Goal: Task Accomplishment & Management: Complete application form

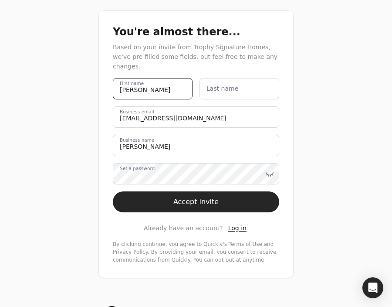
type name "[PERSON_NAME]"
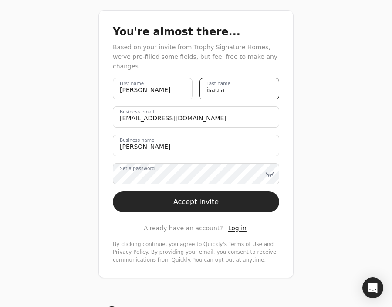
type name "isaula"
click at [155, 166] on label "Set a password" at bounding box center [137, 168] width 35 height 7
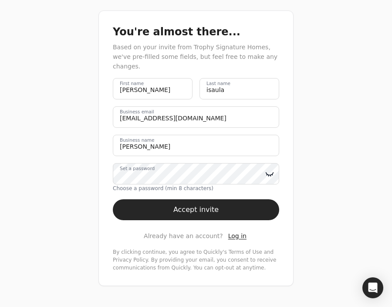
click at [271, 169] on icon at bounding box center [269, 173] width 9 height 9
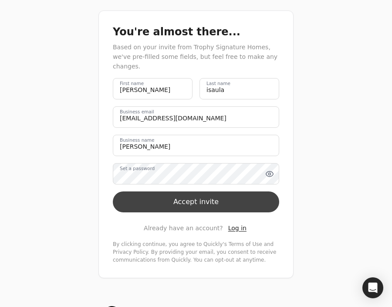
click at [176, 201] on button "Accept invite" at bounding box center [196, 201] width 166 height 21
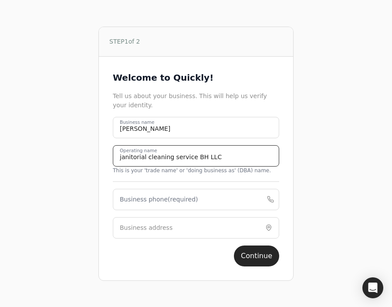
type name "janitorial cleaning service BH LLC"
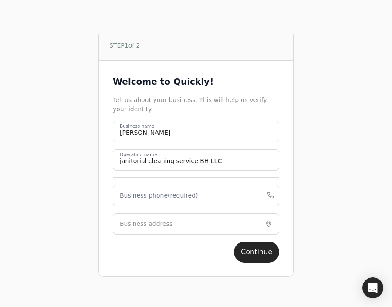
click at [125, 198] on label "Business phone (required)" at bounding box center [159, 195] width 78 height 9
click at [125, 198] on phone "Business phone (required)" at bounding box center [196, 195] width 166 height 21
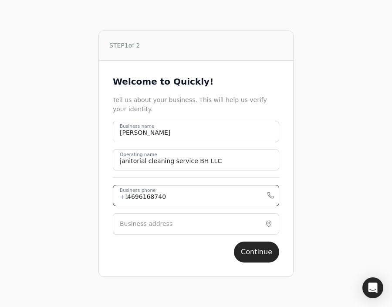
type phone "4696168740"
click at [126, 221] on label "Business address" at bounding box center [146, 223] width 53 height 9
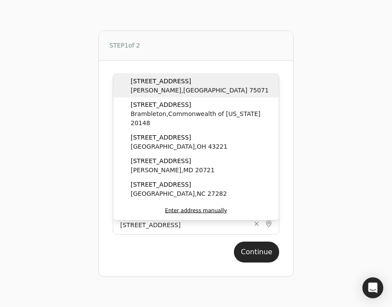
click at [161, 90] on span "[PERSON_NAME] , [GEOGRAPHIC_DATA]" at bounding box center [200, 90] width 138 height 9
type input "[STREET_ADDRESS]"
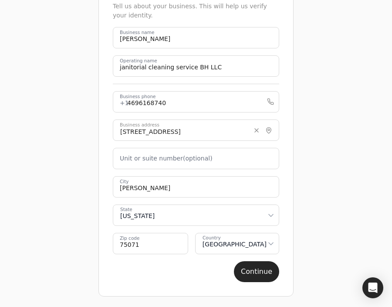
scroll to position [74, 0]
click at [262, 269] on button "Continue" at bounding box center [256, 271] width 45 height 21
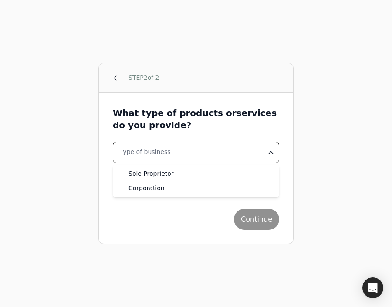
click at [272, 152] on html "STEP 2 of 2 What type of products or services do you provide? Type of business …" at bounding box center [196, 153] width 392 height 307
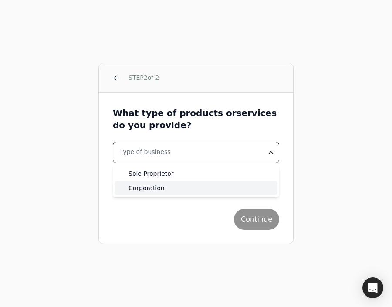
select select "corporation"
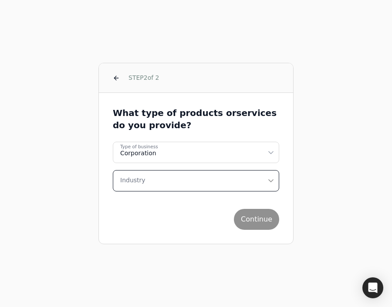
click at [271, 181] on icon "button" at bounding box center [271, 180] width 9 height 20
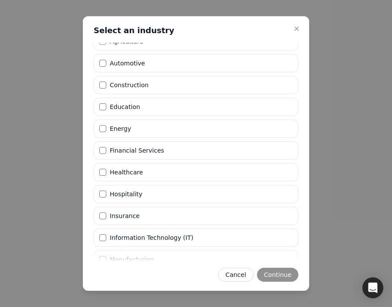
scroll to position [6, 0]
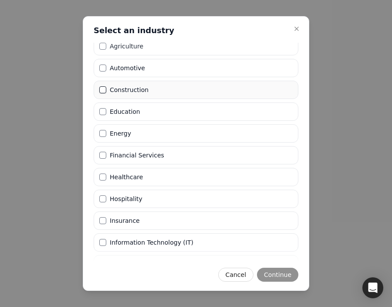
click at [103, 91] on button "Construction" at bounding box center [102, 89] width 7 height 7
click at [275, 279] on button "Continue" at bounding box center [277, 274] width 41 height 14
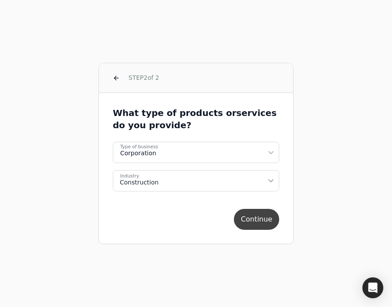
click at [261, 218] on button "Continue" at bounding box center [256, 219] width 45 height 21
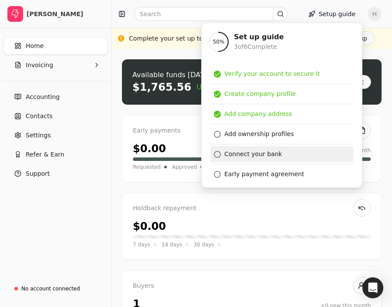
click at [218, 155] on div at bounding box center [217, 154] width 7 height 7
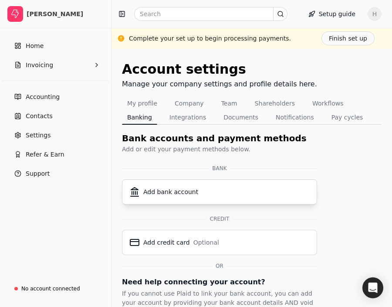
click at [158, 194] on div "Add bank account" at bounding box center [170, 191] width 55 height 9
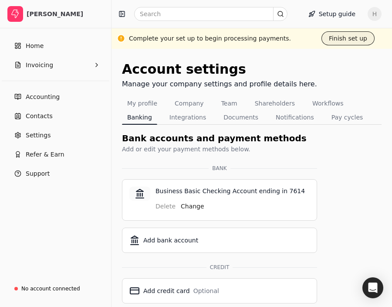
click at [351, 40] on button "Finish set up" at bounding box center [347, 38] width 53 height 14
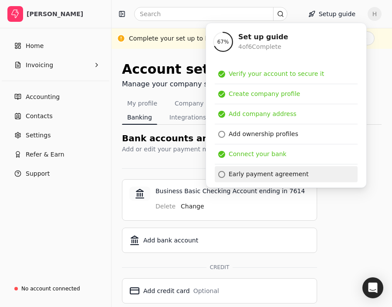
click at [223, 175] on div at bounding box center [221, 174] width 7 height 7
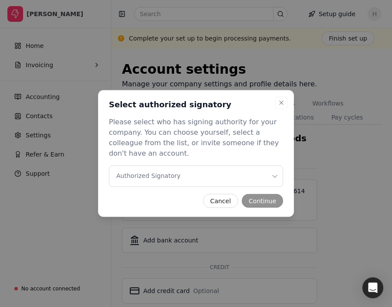
click at [275, 179] on icon "button" at bounding box center [274, 176] width 9 height 9
click at [268, 202] on button "Continue" at bounding box center [262, 201] width 41 height 14
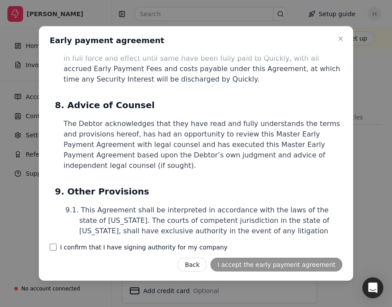
scroll to position [2667, 0]
click at [54, 247] on company "I confirm that I have signing authority for my company" at bounding box center [53, 246] width 7 height 7
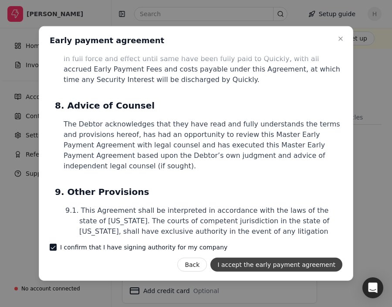
click at [260, 264] on button "I accept the early payment agreement" at bounding box center [276, 264] width 132 height 14
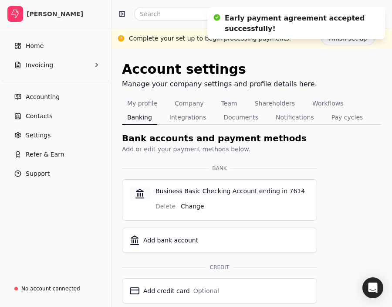
click at [337, 41] on ol "Early payment agreement accepted successfully!" at bounding box center [296, 23] width 192 height 46
click at [348, 41] on ol "Early payment agreement accepted successfully!" at bounding box center [296, 23] width 192 height 46
click at [347, 42] on ol "Early payment agreement accepted successfully!" at bounding box center [296, 23] width 192 height 46
click at [152, 38] on div "Complete your set up to begin processing payments." at bounding box center [210, 38] width 162 height 9
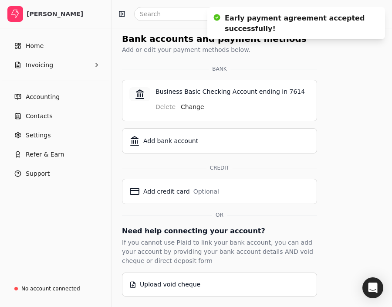
scroll to position [99, 0]
click at [40, 51] on link "Home" at bounding box center [55, 45] width 104 height 17
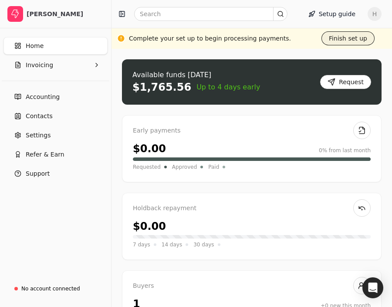
click at [342, 38] on button "Finish set up" at bounding box center [347, 38] width 53 height 14
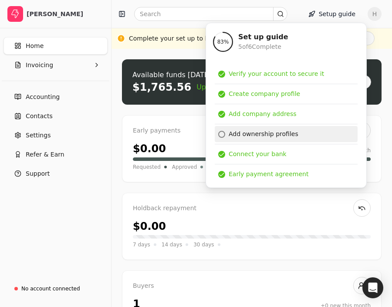
click at [222, 135] on div at bounding box center [221, 134] width 7 height 7
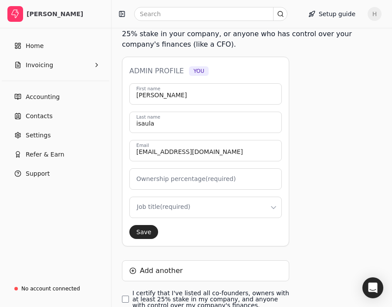
scroll to position [133, 0]
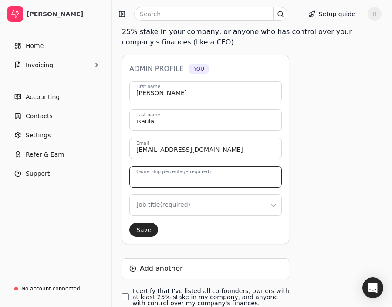
click at [154, 182] on input "Ownership percentage (required)" at bounding box center [205, 176] width 152 height 21
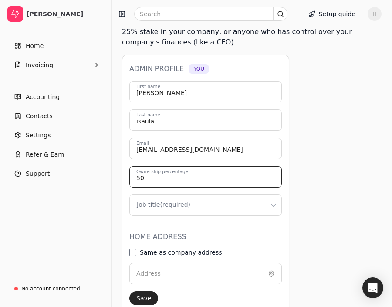
type input "50"
click at [273, 205] on html "[PERSON_NAME] Home Invoicing Accounting Contacts Settings Refer & Earn Support …" at bounding box center [196, 149] width 392 height 564
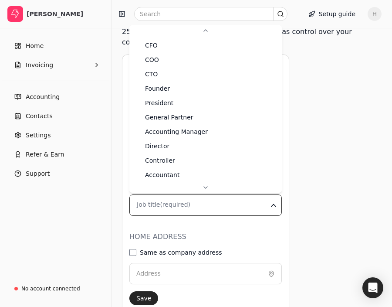
scroll to position [34, 0]
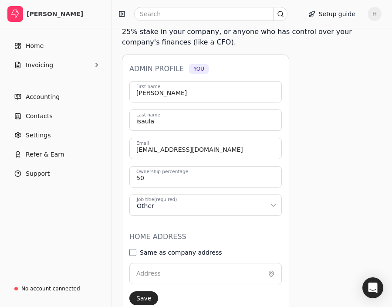
click at [155, 209] on html "[PERSON_NAME] Home Invoicing Accounting Contacts Settings Refer & Earn Support …" at bounding box center [196, 149] width 392 height 564
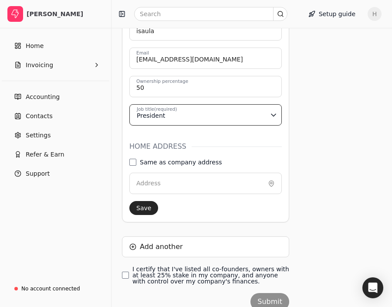
scroll to position [233, 0]
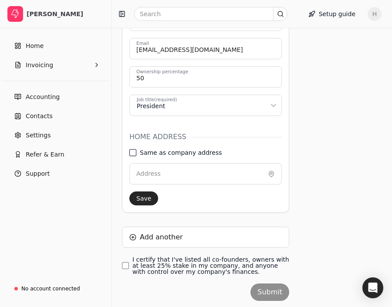
click at [132, 152] on address "Same as company address" at bounding box center [132, 152] width 7 height 7
type input "[STREET_ADDRESS]"
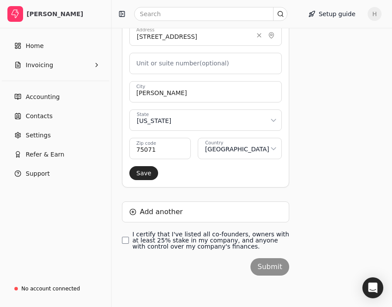
scroll to position [371, 0]
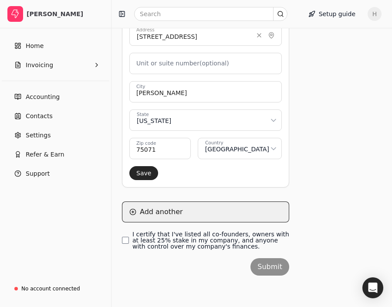
click at [135, 212] on button "Add another" at bounding box center [205, 211] width 167 height 21
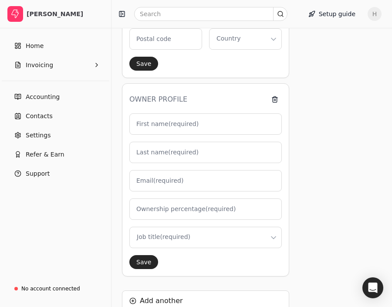
scroll to position [529, 0]
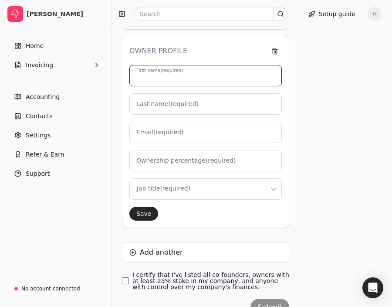
type input "b"
type input "0"
type input "b"
click at [174, 80] on input "[PERSON_NAME]" at bounding box center [205, 75] width 152 height 21
type input "Beiryn"
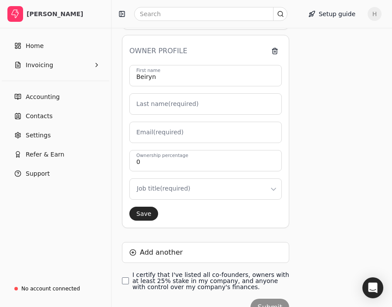
click at [165, 104] on label "Last name (required)" at bounding box center [167, 103] width 62 height 9
click at [165, 104] on input "Last name (required)" at bounding box center [205, 103] width 152 height 21
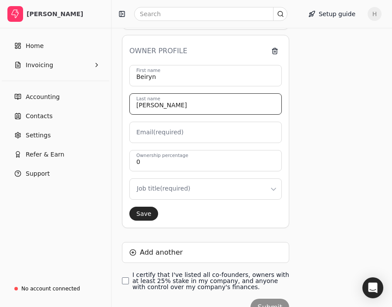
type input "[PERSON_NAME]"
click at [142, 132] on label "Email (required)" at bounding box center [159, 132] width 47 height 9
click at [142, 132] on input "Email (required)" at bounding box center [205, 131] width 152 height 21
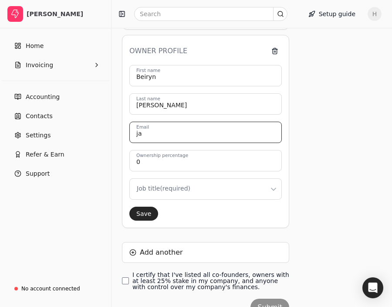
type input "j"
type input "[EMAIL_ADDRESS][DOMAIN_NAME]"
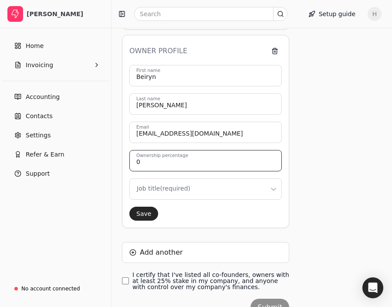
click at [150, 168] on input "0" at bounding box center [205, 160] width 152 height 21
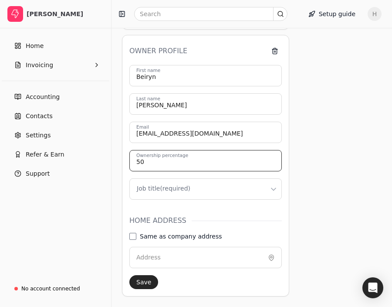
type input "50"
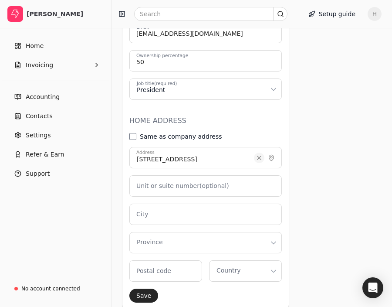
scroll to position [246, 0]
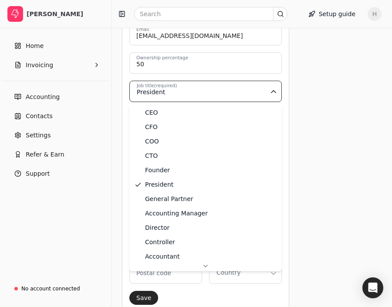
click at [275, 88] on html "[PERSON_NAME] Home Invoicing Accounting Contacts Settings Refer & Earn Support …" at bounding box center [196, 226] width 392 height 944
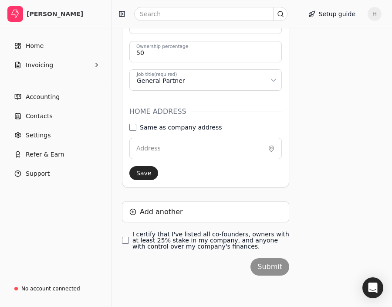
scroll to position [638, 0]
click at [125, 241] on finances\ "I certify that I've listed all co-founders, owners with at least 25% stake in m…" at bounding box center [125, 239] width 7 height 7
click at [132, 126] on address "Same as company address" at bounding box center [132, 127] width 7 height 7
type input "[STREET_ADDRESS]"
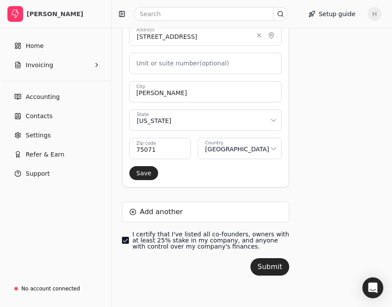
scroll to position [751, 0]
click at [270, 269] on button "Submit" at bounding box center [269, 266] width 39 height 17
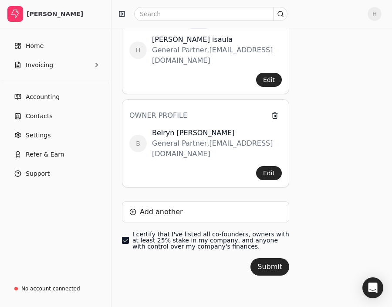
scroll to position [157, 0]
click at [270, 267] on button "Submit" at bounding box center [269, 266] width 39 height 17
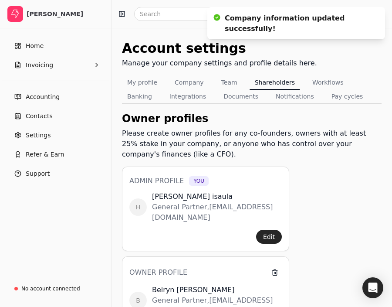
scroll to position [0, 0]
click at [136, 94] on button "Banking" at bounding box center [139, 96] width 35 height 14
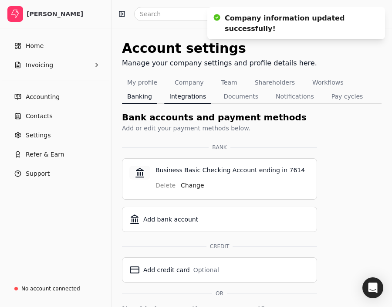
click at [181, 97] on button "Integrations" at bounding box center [187, 96] width 47 height 14
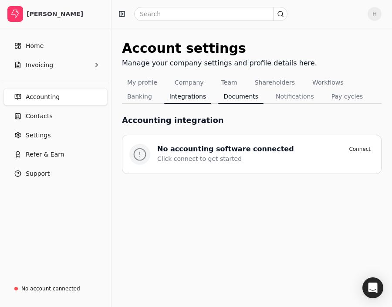
click at [236, 95] on button "Documents" at bounding box center [240, 96] width 45 height 14
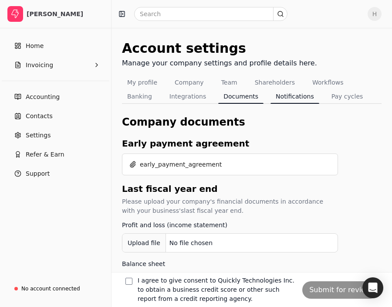
click at [287, 95] on button "Notifications" at bounding box center [294, 96] width 49 height 14
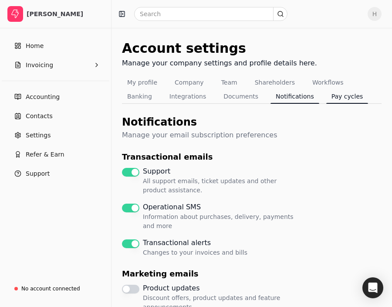
click at [332, 98] on button "Pay cycles" at bounding box center [347, 96] width 42 height 14
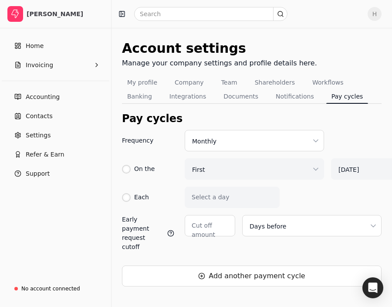
click at [317, 142] on html "[PERSON_NAME] Home Invoicing Accounting Contacts Settings Refer & Earn Support …" at bounding box center [196, 155] width 392 height 310
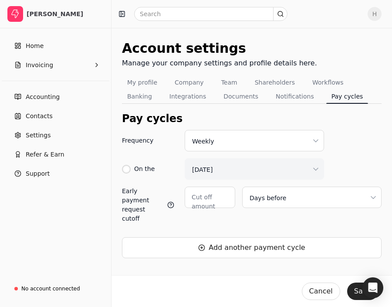
click at [192, 197] on label "Cut off amount" at bounding box center [214, 201] width 44 height 18
click at [192, 197] on input "Cut off amount" at bounding box center [210, 196] width 51 height 21
click at [375, 196] on html "[PERSON_NAME] Home Invoicing Accounting Contacts Settings Refer & Earn Support …" at bounding box center [196, 153] width 392 height 307
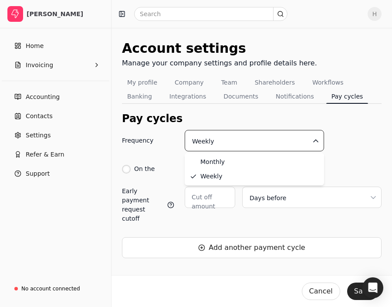
click at [316, 143] on html "[PERSON_NAME] Home Invoicing Accounting Contacts Settings Refer & Earn Support …" at bounding box center [196, 153] width 392 height 307
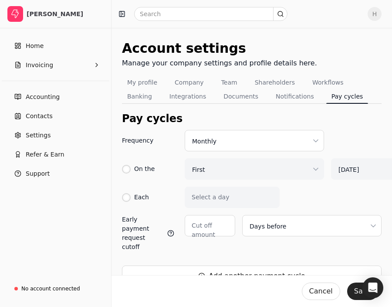
click at [316, 140] on html "[PERSON_NAME] Home Invoicing Accounting Contacts Settings Refer & Earn Support …" at bounding box center [196, 155] width 392 height 310
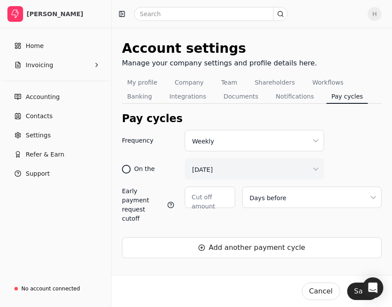
click at [125, 172] on div at bounding box center [126, 169] width 9 height 9
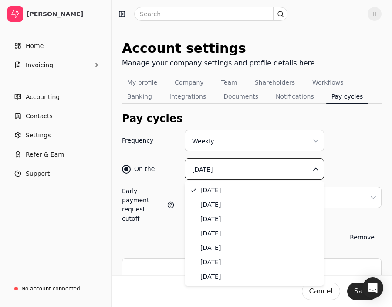
click at [317, 172] on html "[PERSON_NAME] Home Invoicing Accounting Contacts Settings Refer & Earn Support …" at bounding box center [196, 174] width 392 height 349
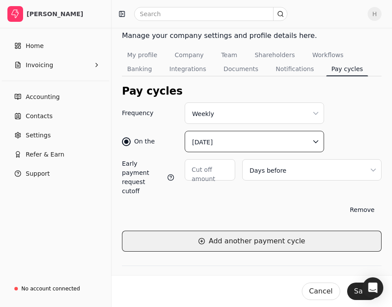
scroll to position [27, 0]
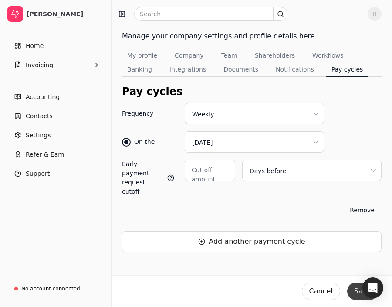
click at [356, 291] on button "Save" at bounding box center [362, 290] width 31 height 17
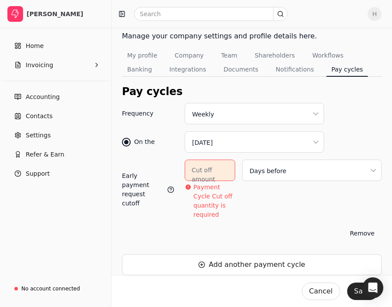
click at [197, 168] on label "Cut off amount" at bounding box center [214, 174] width 44 height 18
click at [197, 168] on input "Cut off amount" at bounding box center [210, 169] width 51 height 21
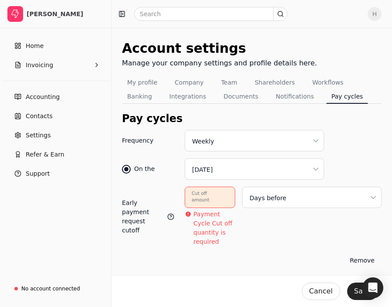
scroll to position [0, 0]
click at [375, 199] on html "[PERSON_NAME] Home Invoicing Accounting Contacts Settings Refer & Earn Support …" at bounding box center [196, 186] width 392 height 372
click at [206, 198] on label "Cut off amount" at bounding box center [214, 201] width 44 height 18
click at [206, 198] on input "Cut off amount" at bounding box center [210, 196] width 51 height 21
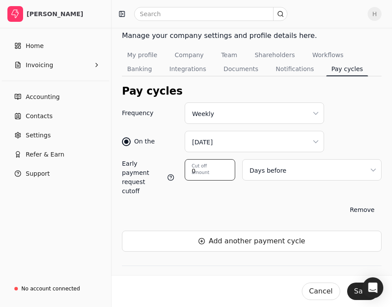
scroll to position [27, 0]
type input "0"
click at [357, 292] on button "Save" at bounding box center [362, 290] width 31 height 17
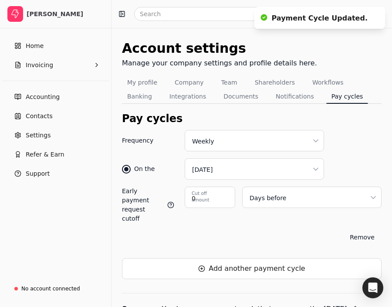
scroll to position [0, 0]
click at [283, 99] on button "Notifications" at bounding box center [294, 96] width 49 height 14
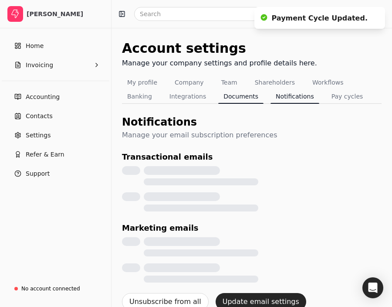
click at [240, 100] on button "Documents" at bounding box center [240, 96] width 45 height 14
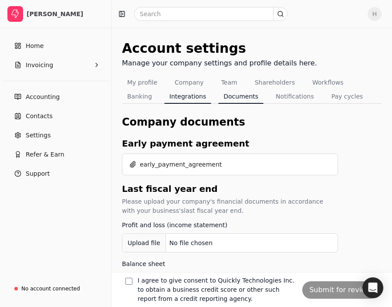
click at [182, 100] on button "Integrations" at bounding box center [187, 96] width 47 height 14
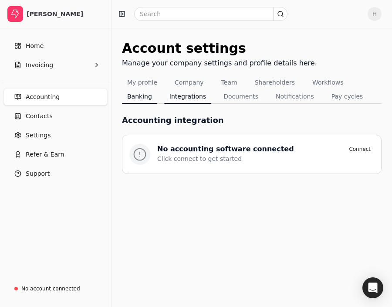
click at [145, 98] on button "Banking" at bounding box center [139, 96] width 35 height 14
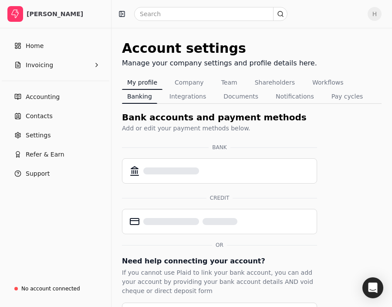
click at [140, 80] on button "My profile" at bounding box center [142, 82] width 40 height 14
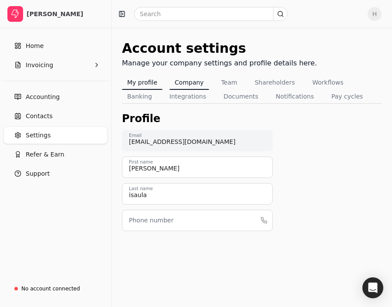
click at [189, 81] on button "Company" at bounding box center [189, 82] width 40 height 14
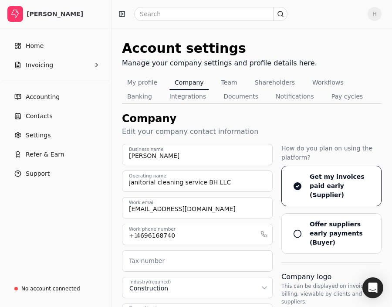
click at [146, 260] on label "Tax number" at bounding box center [147, 260] width 36 height 9
click at [146, 260] on input "Tax number" at bounding box center [197, 260] width 151 height 21
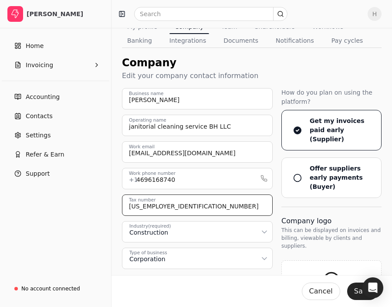
type input "[US_EMPLOYER_IDENTIFICATION_NUMBER]"
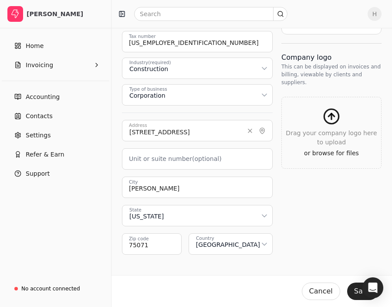
scroll to position [219, 0]
click at [330, 108] on icon "button" at bounding box center [331, 116] width 17 height 17
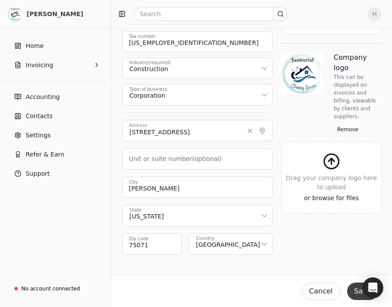
click at [359, 293] on button "Save" at bounding box center [362, 290] width 31 height 17
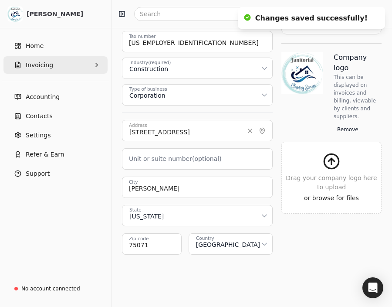
click at [43, 64] on span "Invoicing" at bounding box center [39, 65] width 27 height 9
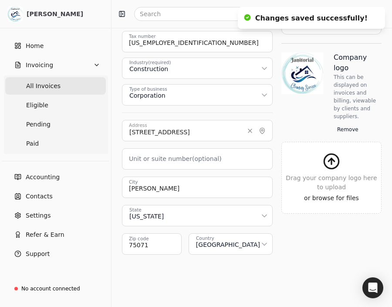
click at [44, 86] on span "All Invoices" at bounding box center [43, 85] width 34 height 9
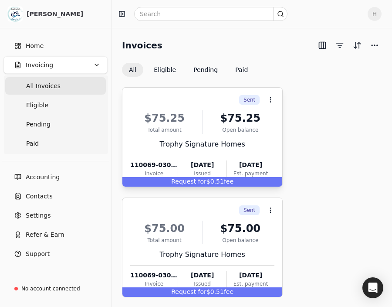
click at [153, 168] on div "110069-030371-01" at bounding box center [153, 164] width 47 height 9
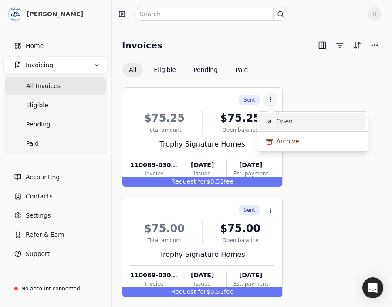
click at [285, 125] on span "Open" at bounding box center [285, 121] width 16 height 9
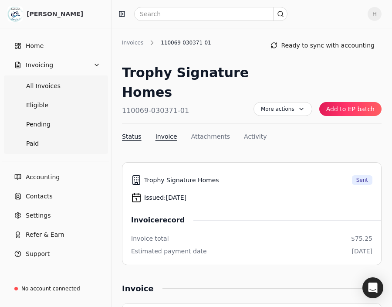
click at [169, 135] on button "Invoice" at bounding box center [166, 136] width 22 height 9
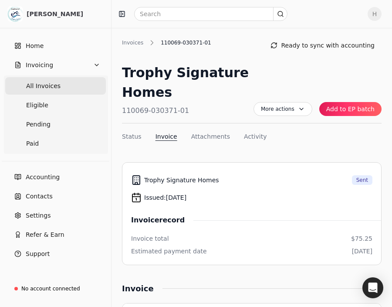
click at [39, 87] on span "All Invoices" at bounding box center [43, 85] width 34 height 9
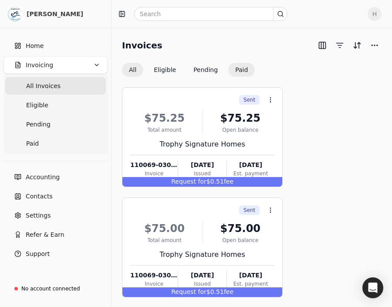
click at [235, 68] on button "Paid" at bounding box center [241, 70] width 27 height 14
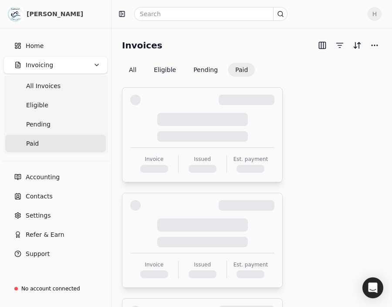
click at [239, 70] on button "Paid" at bounding box center [241, 70] width 27 height 14
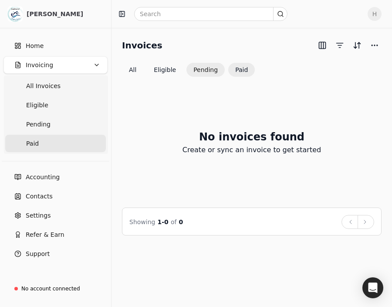
click at [206, 73] on button "Pending" at bounding box center [205, 70] width 38 height 14
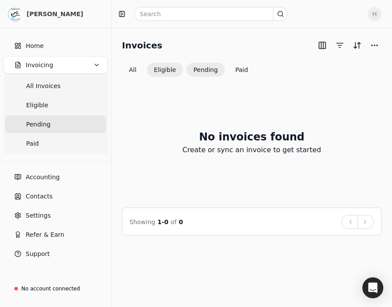
click at [163, 68] on button "Eligible" at bounding box center [165, 70] width 36 height 14
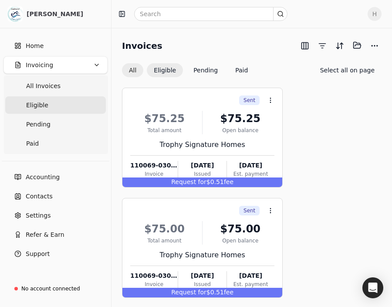
click at [131, 71] on button "All" at bounding box center [132, 70] width 21 height 14
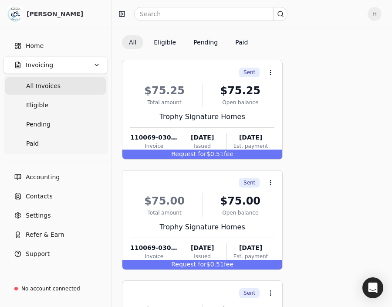
scroll to position [29, 0]
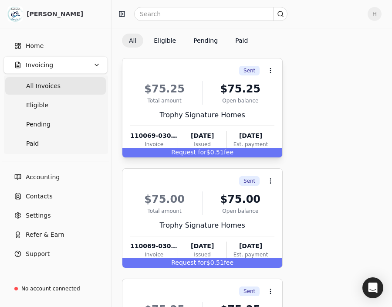
click at [151, 130] on div "$75.25 Total amount $75.25 Open balance Trophy Signature Homes 110069-030371-01…" at bounding box center [202, 113] width 144 height 74
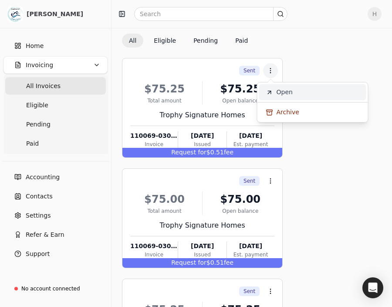
click at [283, 97] on li "Open" at bounding box center [312, 92] width 107 height 16
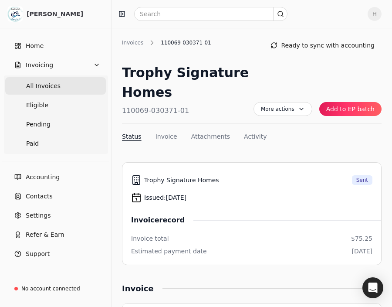
click at [82, 83] on Invoices "All Invoices" at bounding box center [55, 85] width 101 height 17
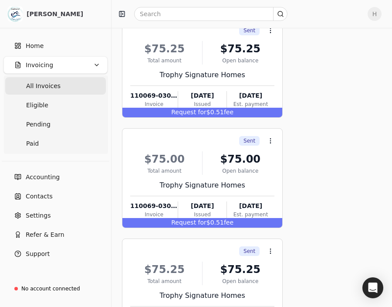
scroll to position [71, 0]
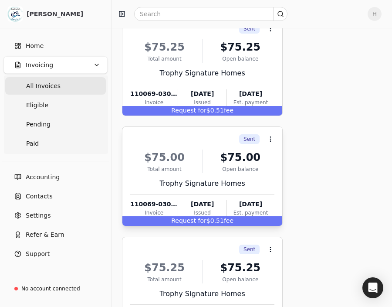
click at [155, 206] on div "110069-030402-01" at bounding box center [153, 203] width 47 height 9
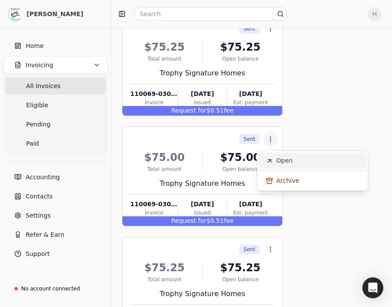
click at [277, 161] on span "Open" at bounding box center [285, 160] width 16 height 9
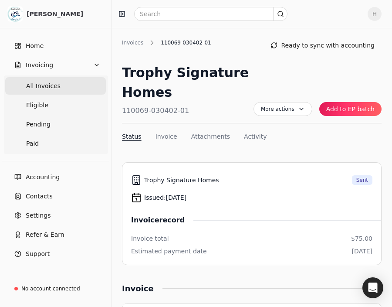
click at [64, 84] on Invoices "All Invoices" at bounding box center [55, 85] width 101 height 17
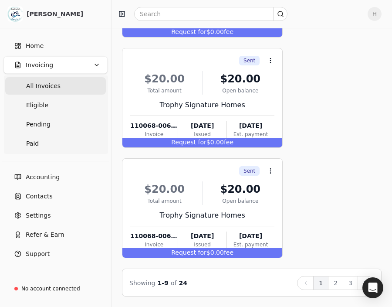
scroll to position [810, 0]
click at [336, 283] on button "2" at bounding box center [335, 283] width 15 height 14
click at [351, 284] on button "3" at bounding box center [350, 283] width 15 height 14
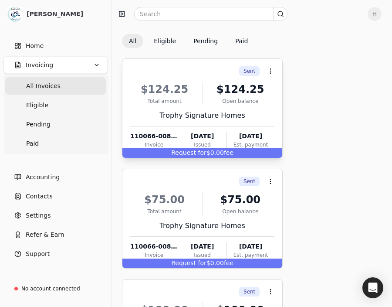
scroll to position [31, 0]
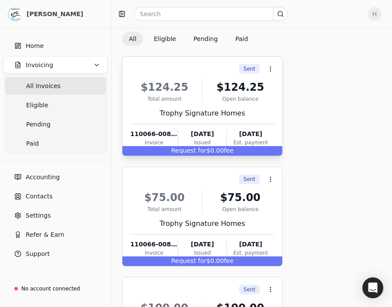
click at [141, 132] on div "110066-008606-01" at bounding box center [153, 133] width 47 height 9
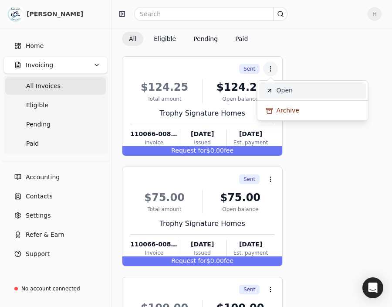
click at [280, 88] on span "Open" at bounding box center [285, 90] width 16 height 9
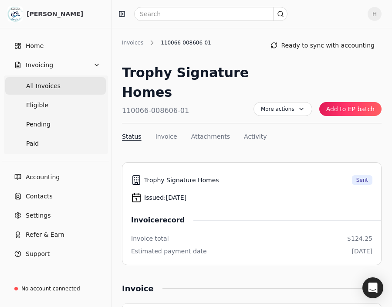
click at [67, 84] on Invoices "All Invoices" at bounding box center [55, 85] width 101 height 17
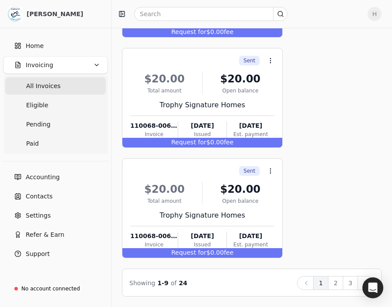
scroll to position [810, 0]
click at [351, 282] on button "3" at bounding box center [350, 283] width 15 height 14
click at [333, 283] on button "2" at bounding box center [335, 283] width 15 height 14
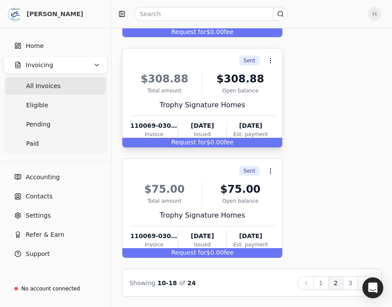
click at [159, 128] on div "110069-030351-01" at bounding box center [153, 125] width 47 height 9
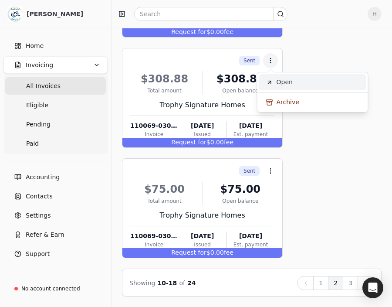
click at [294, 81] on li "Open" at bounding box center [312, 82] width 107 height 16
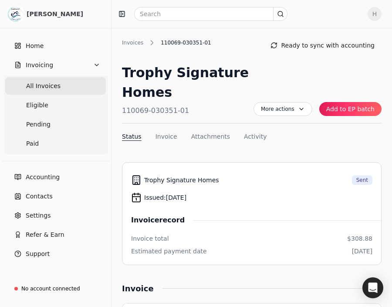
click at [67, 83] on Invoices "All Invoices" at bounding box center [55, 85] width 101 height 17
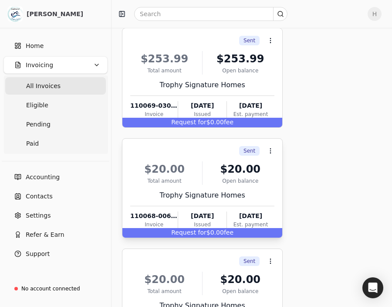
scroll to position [722, 0]
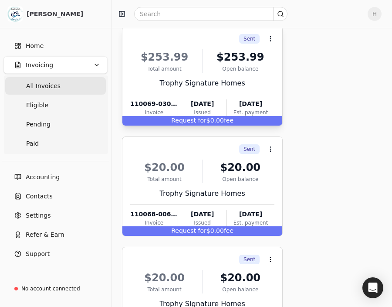
click at [155, 104] on div "110069-030379-01" at bounding box center [153, 103] width 47 height 9
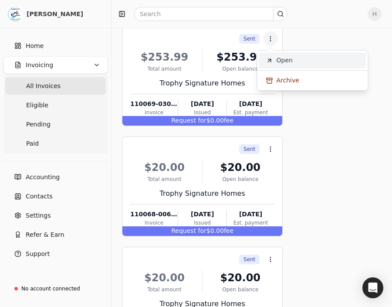
click at [285, 64] on span "Open" at bounding box center [285, 60] width 16 height 9
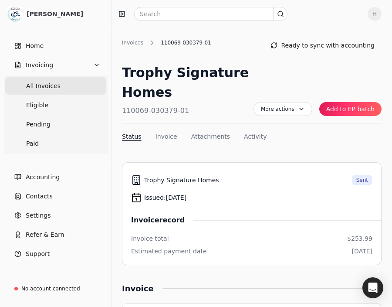
click at [83, 91] on Invoices "All Invoices" at bounding box center [55, 85] width 101 height 17
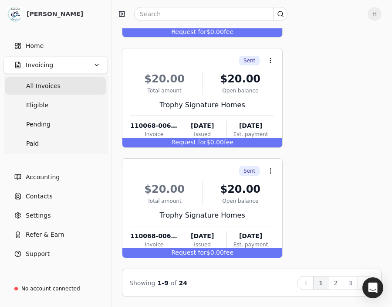
scroll to position [810, 0]
click at [338, 282] on button "2" at bounding box center [335, 283] width 15 height 14
click at [350, 285] on button "3" at bounding box center [350, 283] width 15 height 14
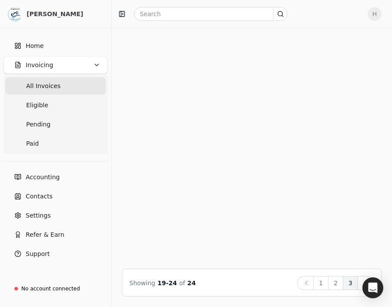
scroll to position [480, 0]
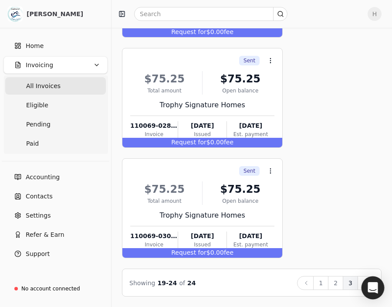
click at [364, 280] on div "Open Intercom Messenger" at bounding box center [372, 287] width 23 height 23
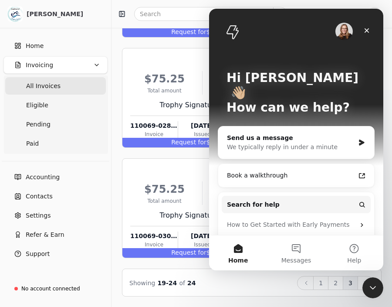
scroll to position [0, 0]
click at [368, 30] on icon "Close" at bounding box center [366, 30] width 7 height 7
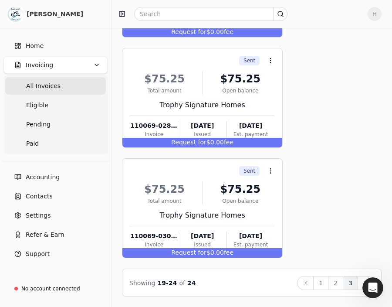
scroll to position [480, 0]
click at [320, 288] on button "1" at bounding box center [320, 283] width 15 height 14
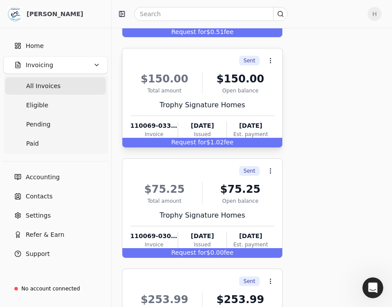
click at [249, 63] on span "Sent" at bounding box center [249, 61] width 12 height 8
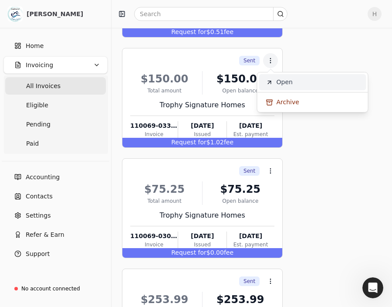
click at [280, 86] on span "Open" at bounding box center [285, 82] width 16 height 9
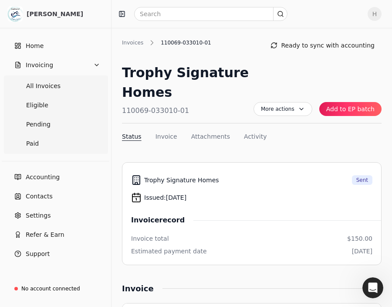
click at [363, 179] on span "Sent" at bounding box center [362, 180] width 12 height 8
click at [303, 108] on span "More actions" at bounding box center [282, 109] width 59 height 14
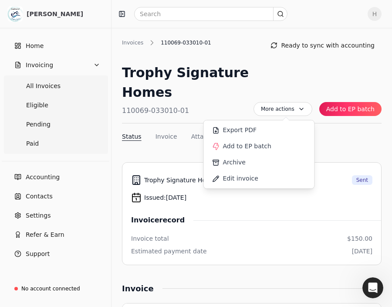
click at [325, 141] on nav "Status Invoice Attachments Activity" at bounding box center [252, 138] width 260 height 13
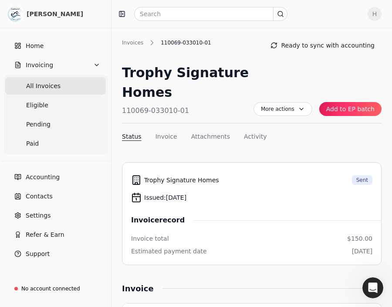
click at [58, 87] on Invoices "All Invoices" at bounding box center [55, 85] width 101 height 17
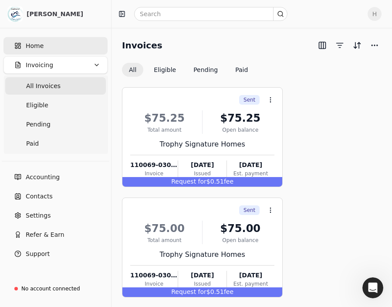
click at [27, 46] on span "Home" at bounding box center [35, 45] width 18 height 9
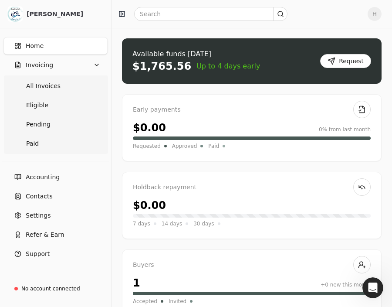
click at [179, 52] on div "Available funds [DATE]" at bounding box center [196, 54] width 128 height 10
click at [212, 57] on div "Available funds [DATE]" at bounding box center [196, 54] width 128 height 10
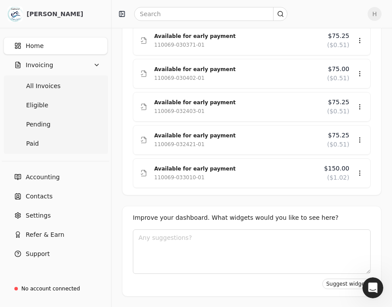
scroll to position [570, 0]
click at [216, 170] on div "Available for early payment" at bounding box center [235, 169] width 163 height 9
click at [334, 201] on div "Review" at bounding box center [343, 199] width 52 height 14
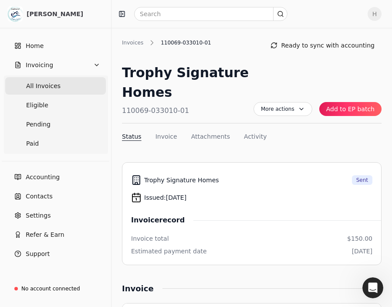
click at [58, 82] on Invoices "All Invoices" at bounding box center [55, 85] width 101 height 17
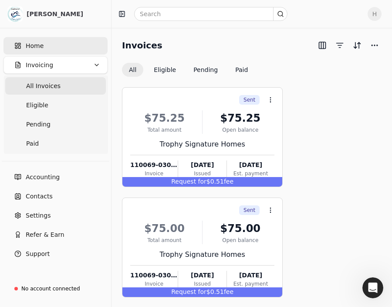
click at [32, 43] on span "Home" at bounding box center [35, 45] width 18 height 9
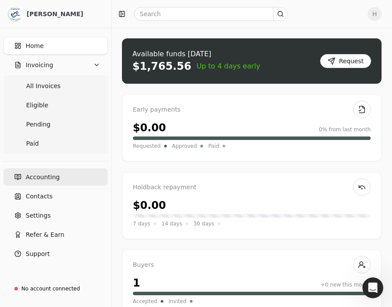
click at [53, 178] on span "Accounting" at bounding box center [43, 176] width 34 height 9
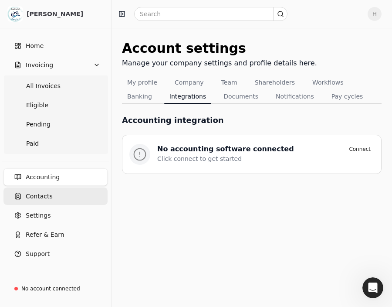
click at [49, 200] on span "Contacts" at bounding box center [39, 196] width 27 height 9
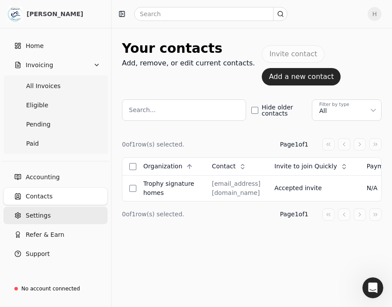
click at [48, 219] on span "Settings" at bounding box center [38, 215] width 25 height 9
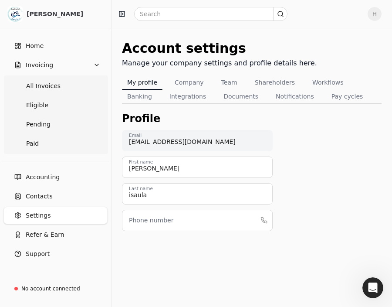
click at [144, 218] on label "Phone number" at bounding box center [151, 220] width 44 height 9
click at [144, 218] on input "Phone number" at bounding box center [197, 219] width 151 height 21
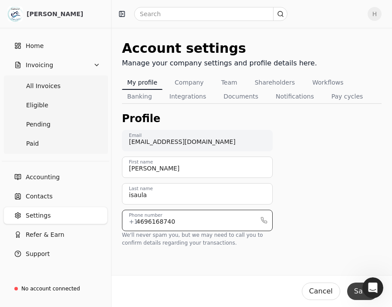
type input "4696168740"
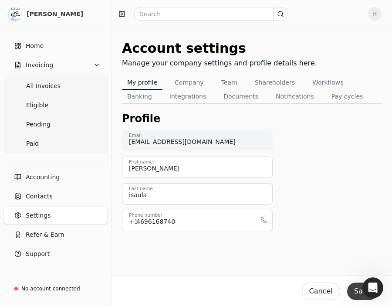
click at [357, 295] on button "Save" at bounding box center [362, 290] width 31 height 17
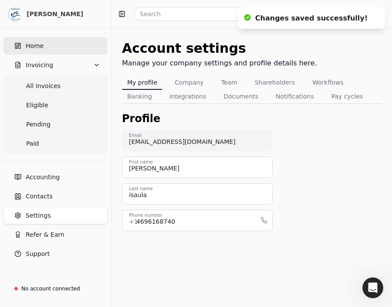
click at [37, 45] on span "Home" at bounding box center [35, 45] width 18 height 9
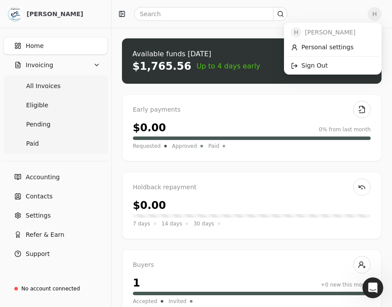
click at [372, 18] on span "H" at bounding box center [375, 14] width 14 height 14
click at [219, 24] on div "H" at bounding box center [251, 14] width 280 height 28
